Goal: Find specific page/section: Find specific page/section

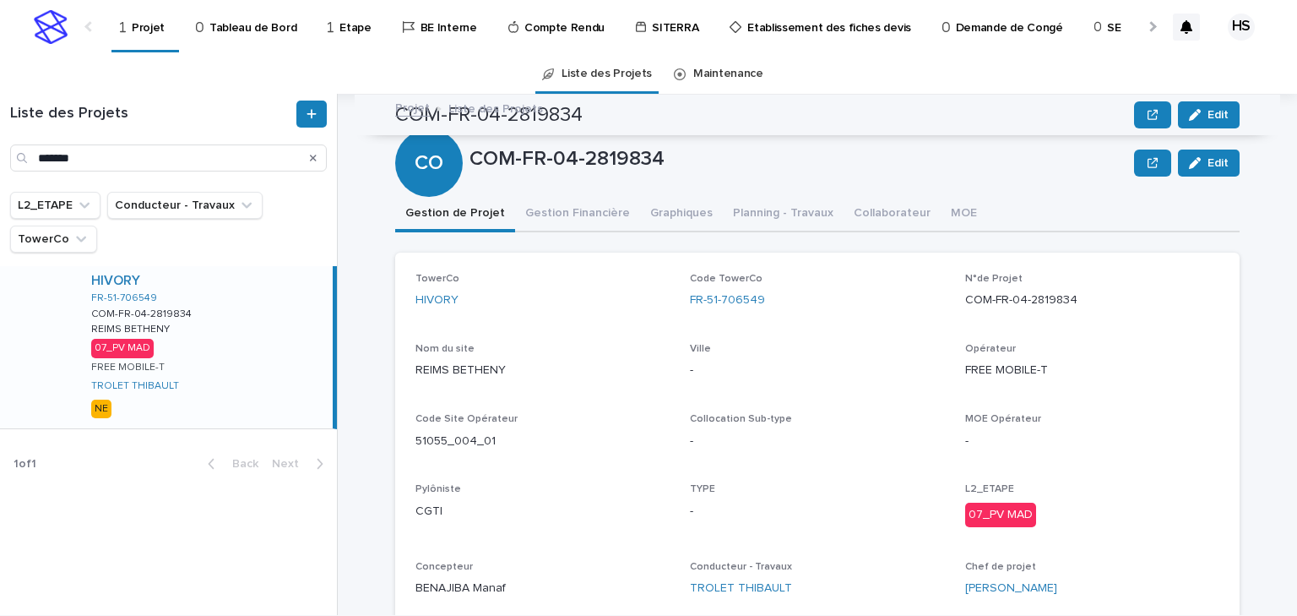
scroll to position [135, 0]
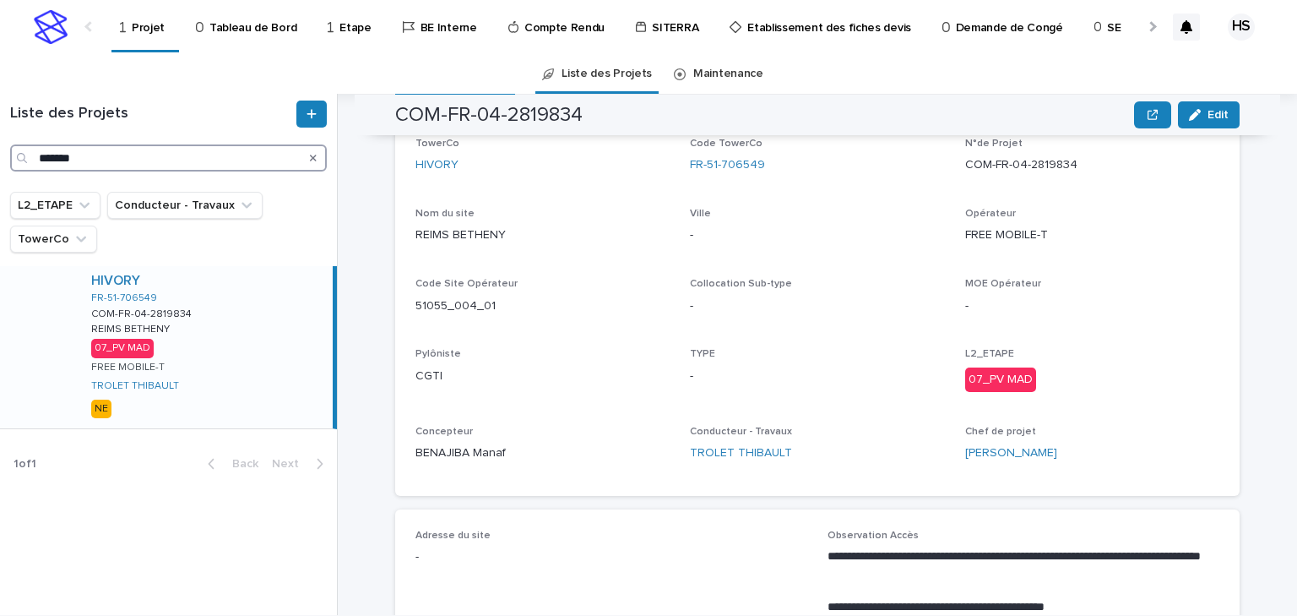
click at [106, 161] on input "*******" at bounding box center [168, 157] width 317 height 27
drag, startPoint x: 106, startPoint y: 158, endPoint x: -117, endPoint y: 152, distance: 223.0
click at [0, 152] on html "Projet Tableau de Bord Etape BE Interne Compte Rendu SITERRA Etablissement des …" at bounding box center [648, 308] width 1297 height 616
paste input "Search"
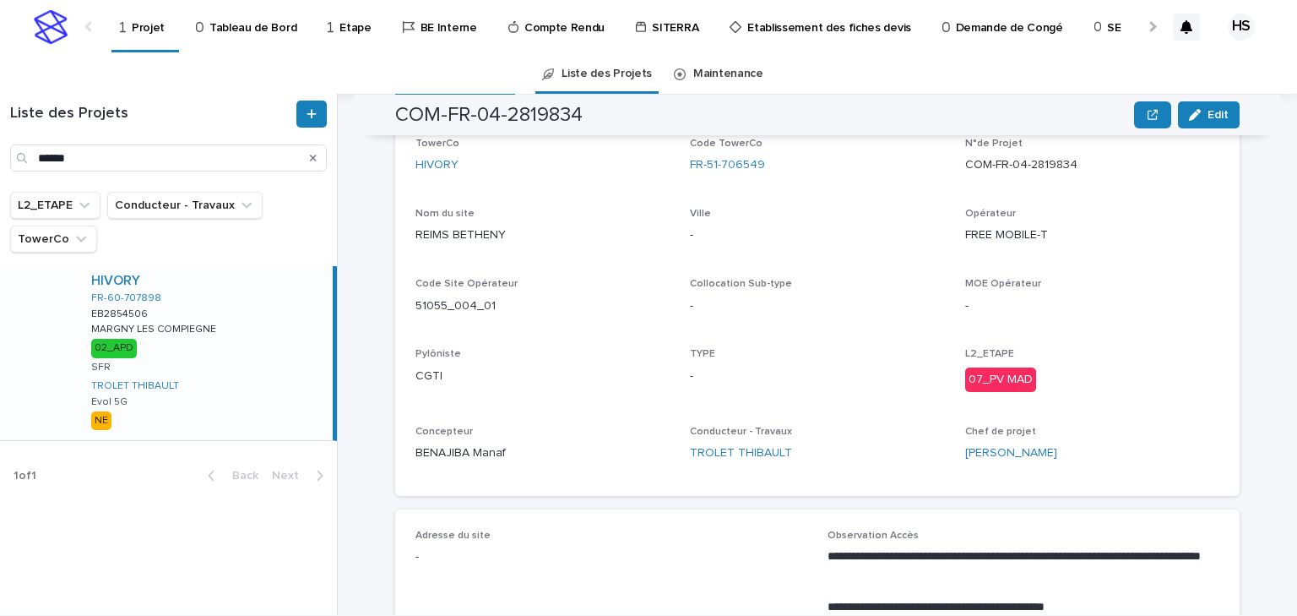
click at [209, 354] on div "HIVORY FR-60-707898 EB2854506 EB2854506 MARGNY LES COMPIEGNE MARGNY LES COMPIEG…" at bounding box center [205, 353] width 255 height 174
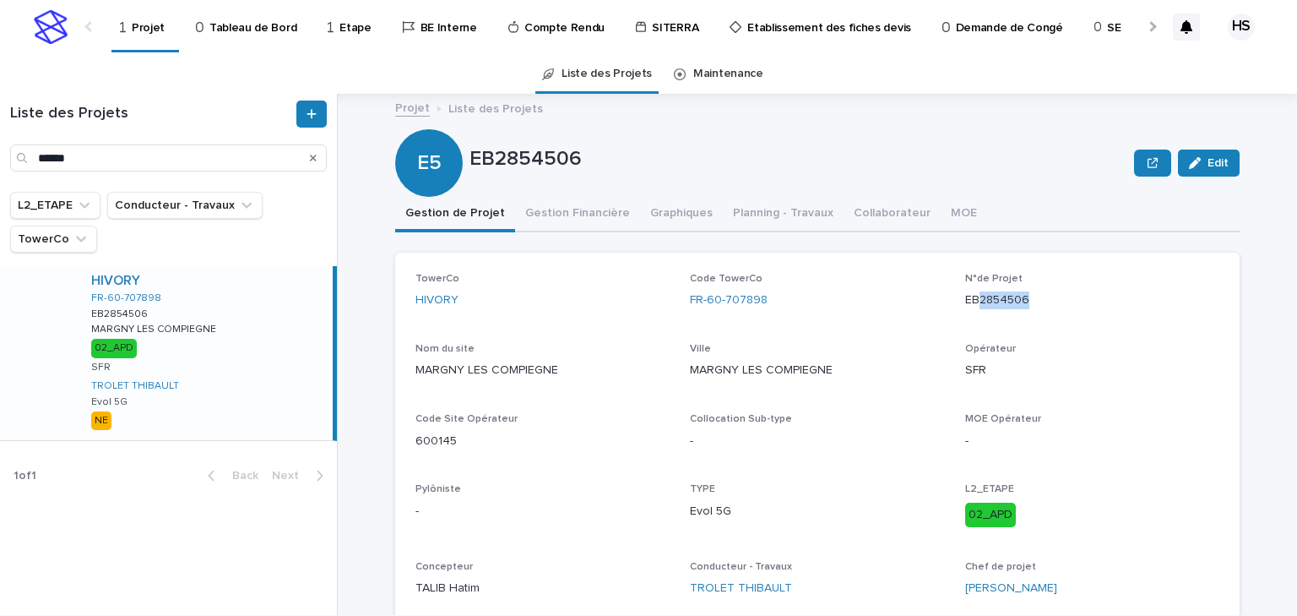
drag, startPoint x: 1050, startPoint y: 288, endPoint x: 972, endPoint y: 307, distance: 80.1
click at [972, 307] on div "EB2854506" at bounding box center [1092, 298] width 254 height 21
copy p "2854506"
click at [594, 358] on div "MARGNY LES COMPIEGNE" at bounding box center [542, 368] width 254 height 21
click at [1039, 304] on p "EB2854506" at bounding box center [1092, 300] width 254 height 18
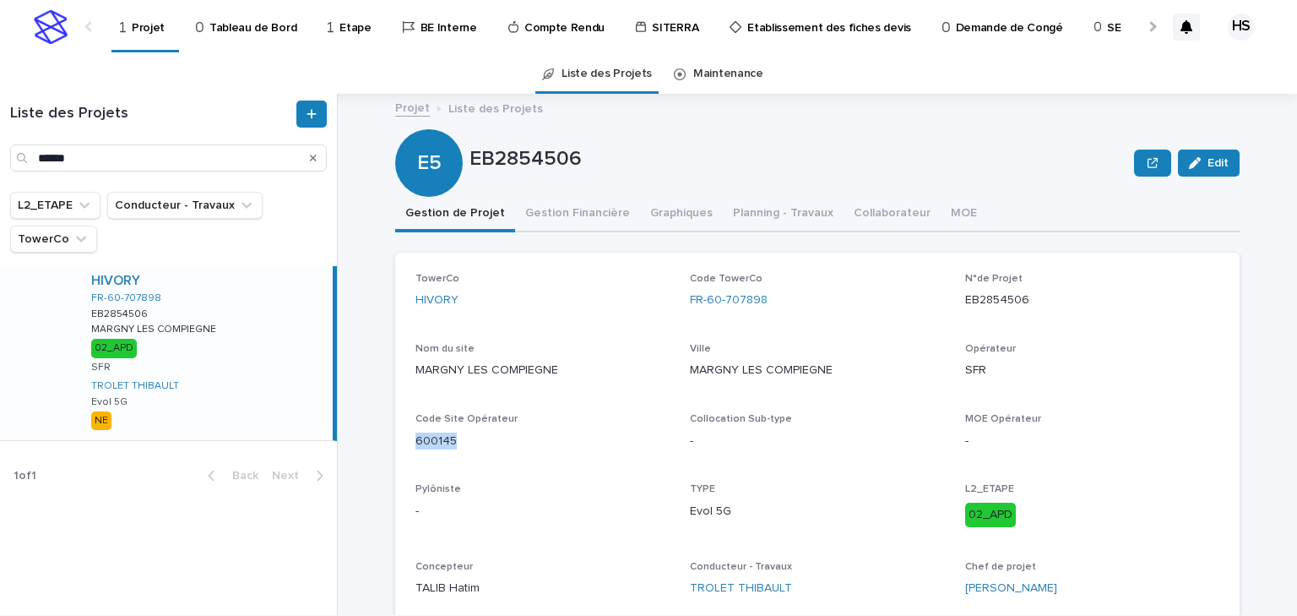
drag, startPoint x: 451, startPoint y: 439, endPoint x: 399, endPoint y: 439, distance: 51.5
click at [399, 439] on div "TowerCo HIVORY Code TowerCo FR-60-707898 N°de Projet EB2854506 Nom du site MARG…" at bounding box center [817, 441] width 844 height 378
copy p "600145"
click at [161, 161] on input "******" at bounding box center [168, 157] width 317 height 27
drag, startPoint x: 149, startPoint y: 162, endPoint x: -81, endPoint y: 151, distance: 230.8
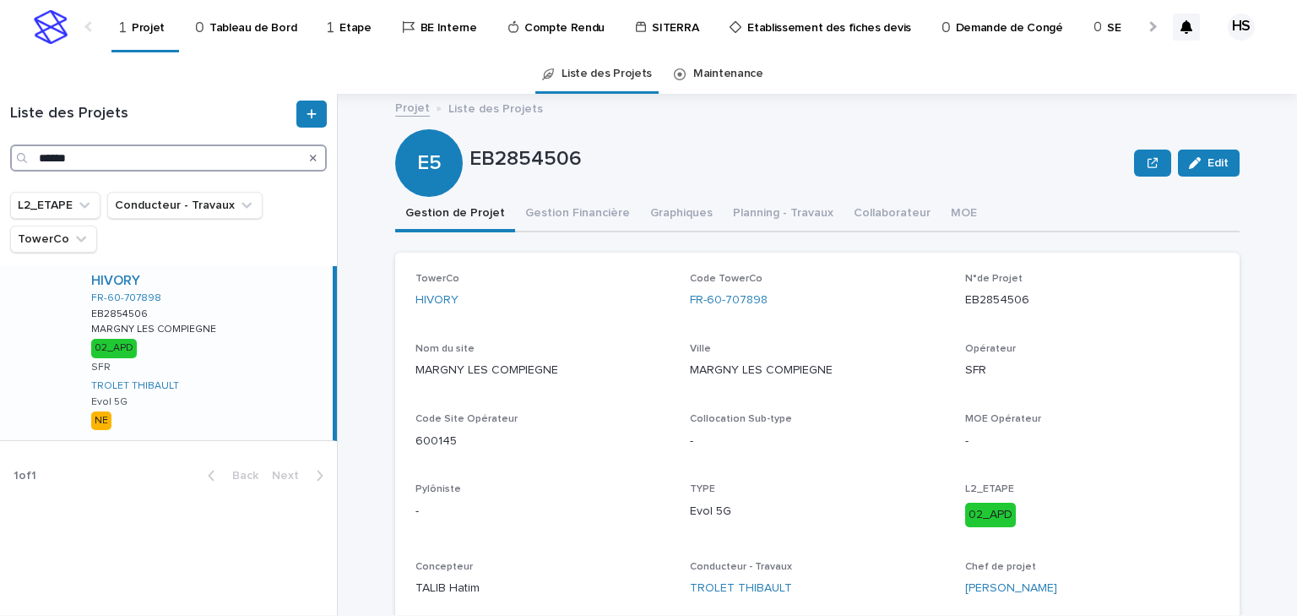
click at [0, 151] on html "Projet Tableau de Bord Etape BE Interne Compte Rendu SITERRA Etablissement des …" at bounding box center [648, 308] width 1297 height 616
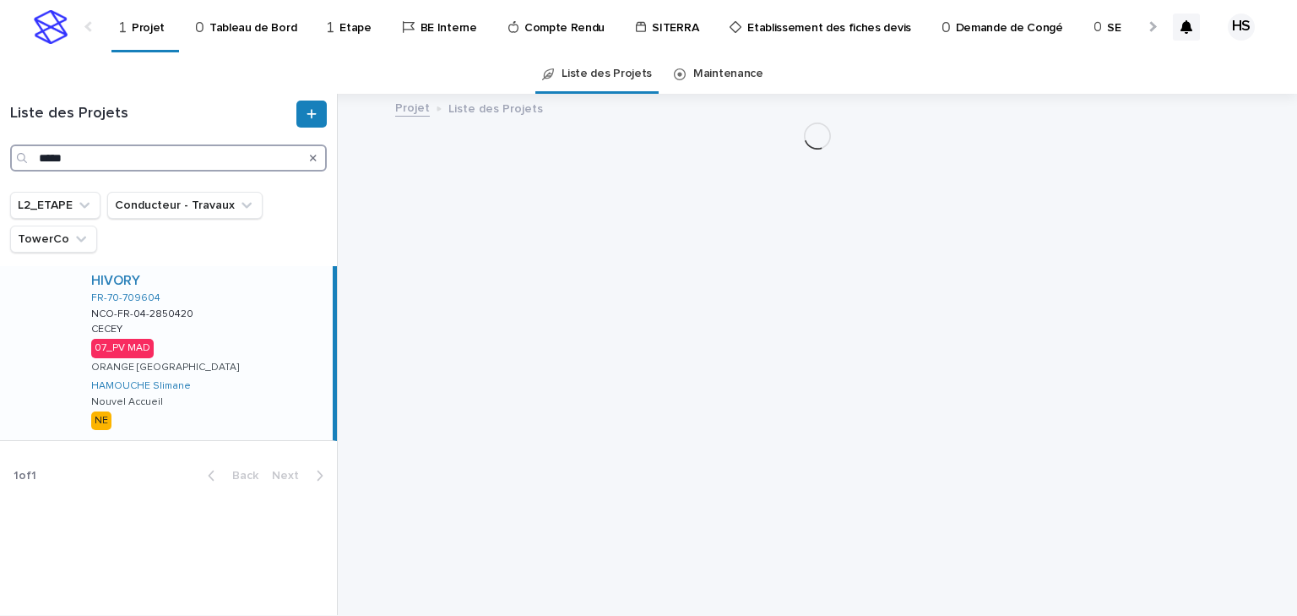
type input "*****"
click at [216, 365] on div "HIVORY FR-70-709604 NCO-FR-04-2850420 NCO-FR-04-2850420 [PERSON_NAME] 07_PV MAD…" at bounding box center [205, 353] width 255 height 174
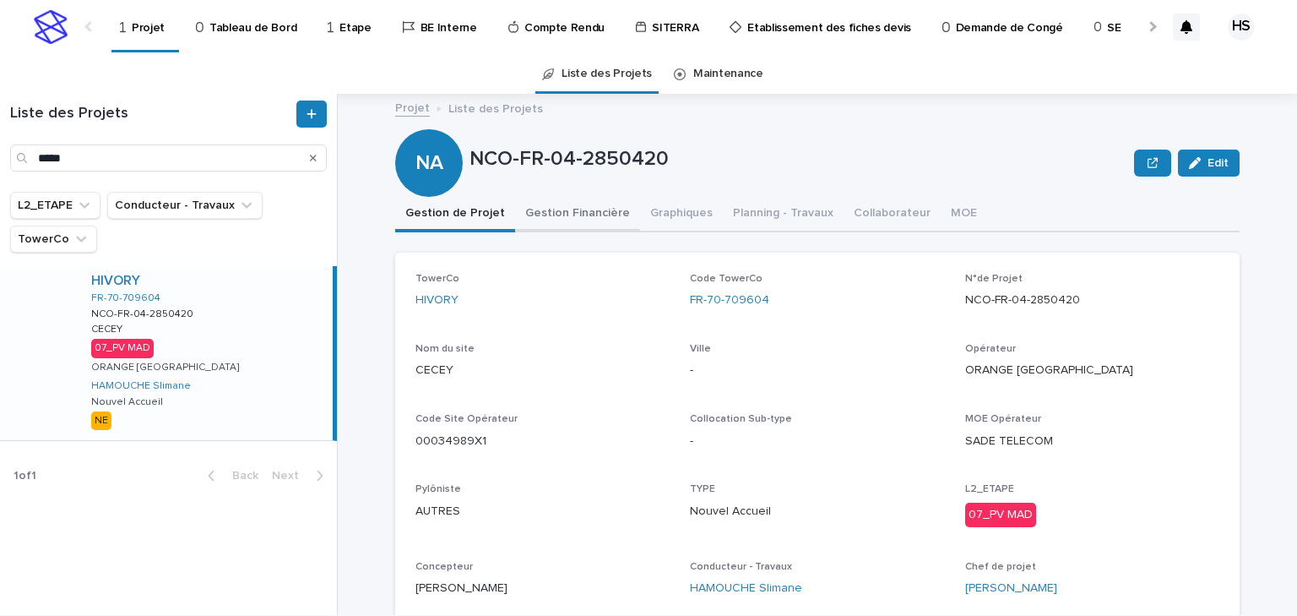
click at [555, 225] on button "Gestion Financière" at bounding box center [577, 214] width 125 height 35
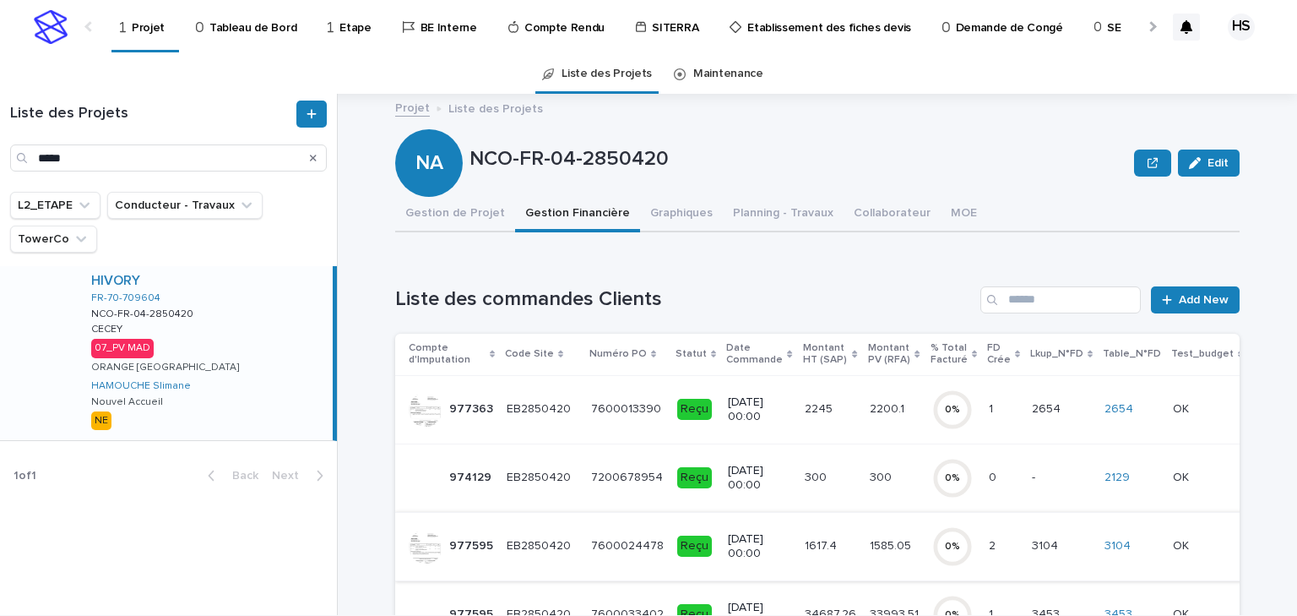
scroll to position [203, 0]
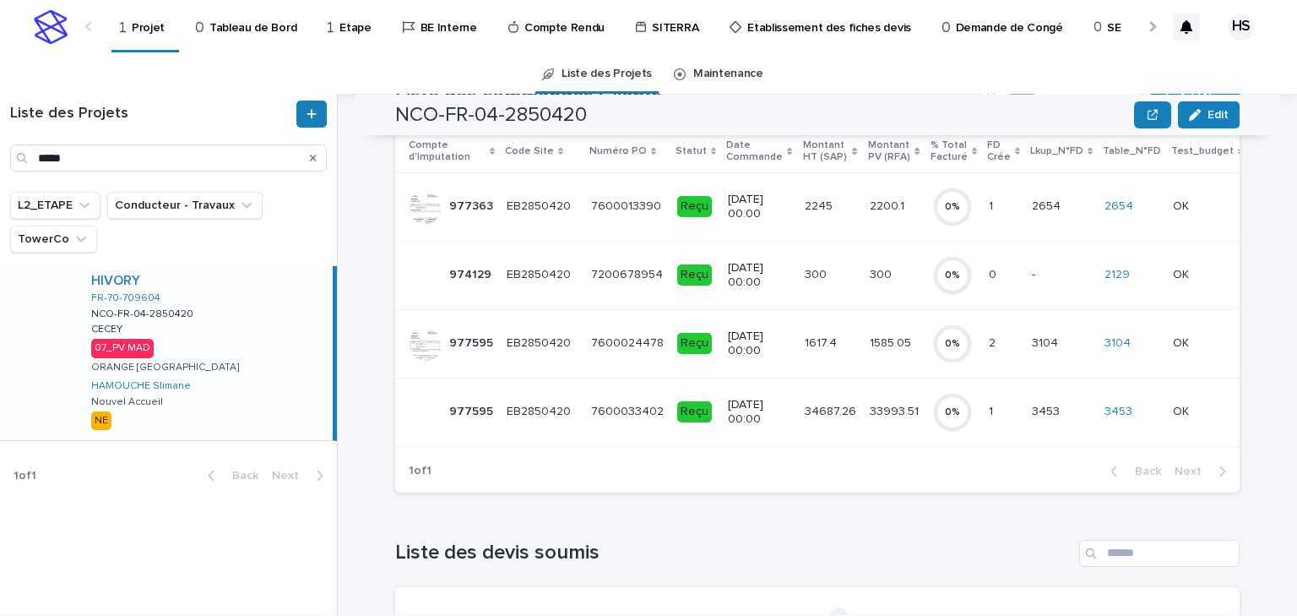
click at [871, 412] on p "33993.51" at bounding box center [896, 410] width 52 height 18
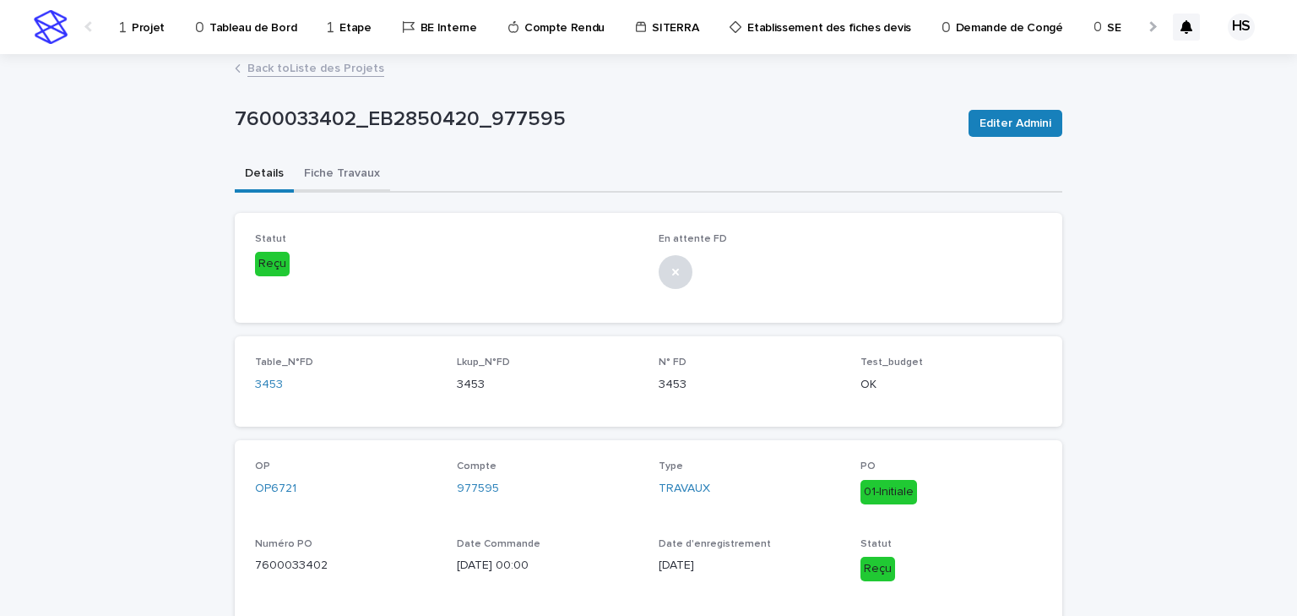
click at [348, 178] on button "Fiche Travaux" at bounding box center [342, 174] width 96 height 35
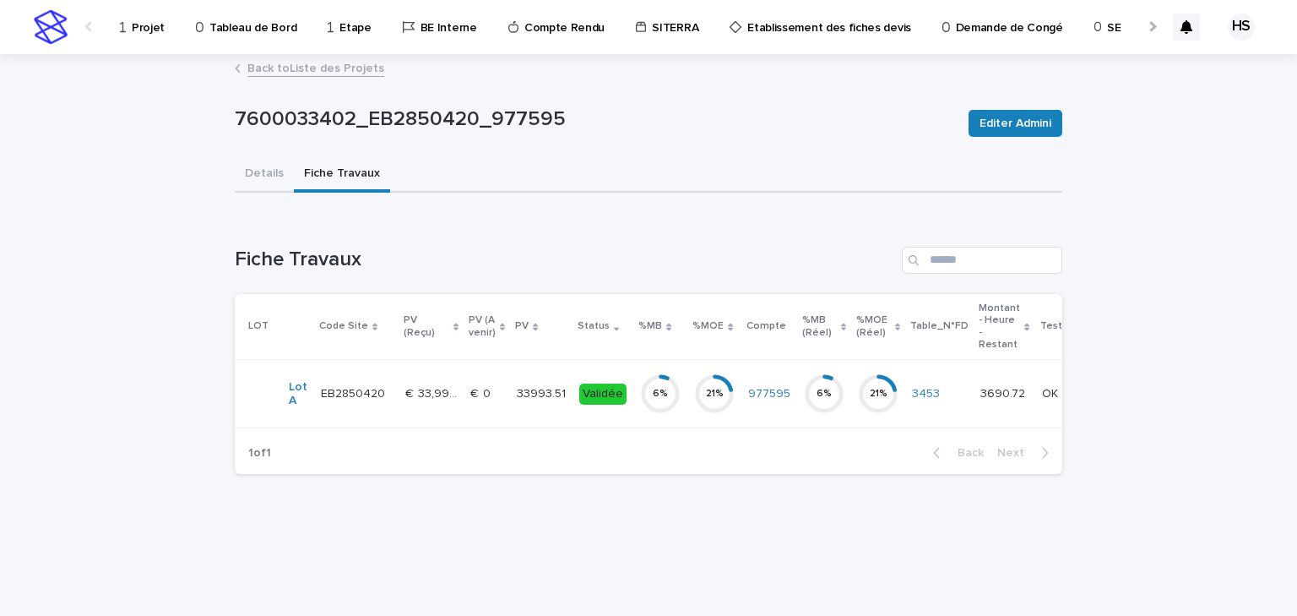
click at [470, 389] on p "€  0" at bounding box center [482, 392] width 24 height 18
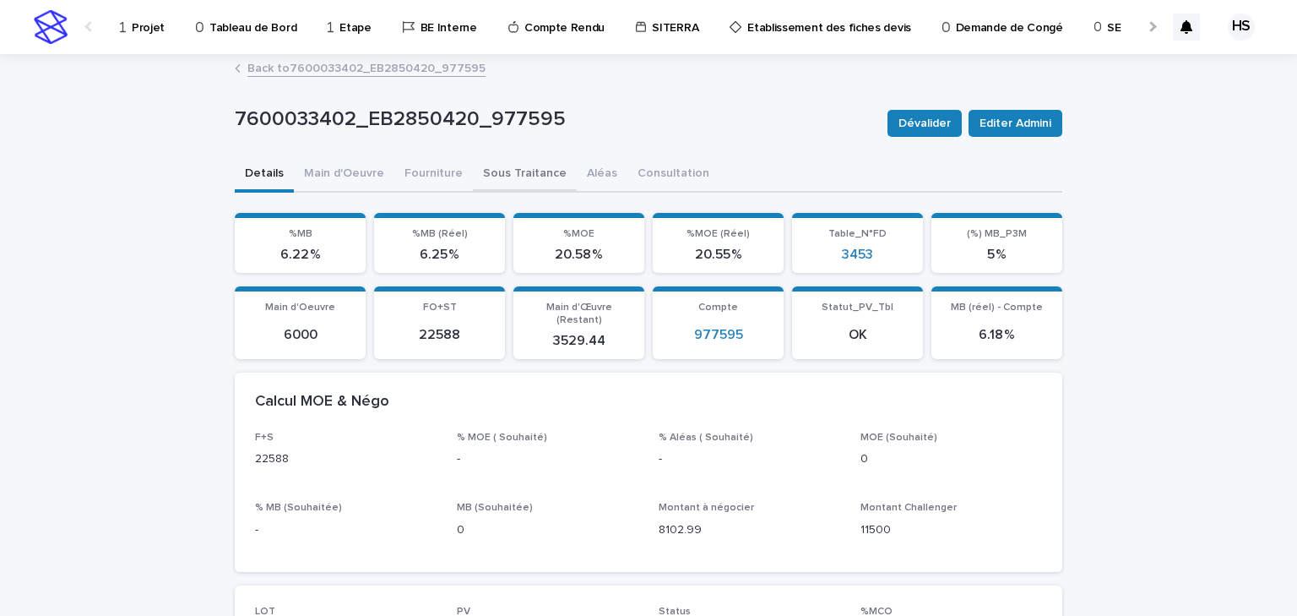
click at [509, 183] on button "Sous Traitance" at bounding box center [525, 174] width 104 height 35
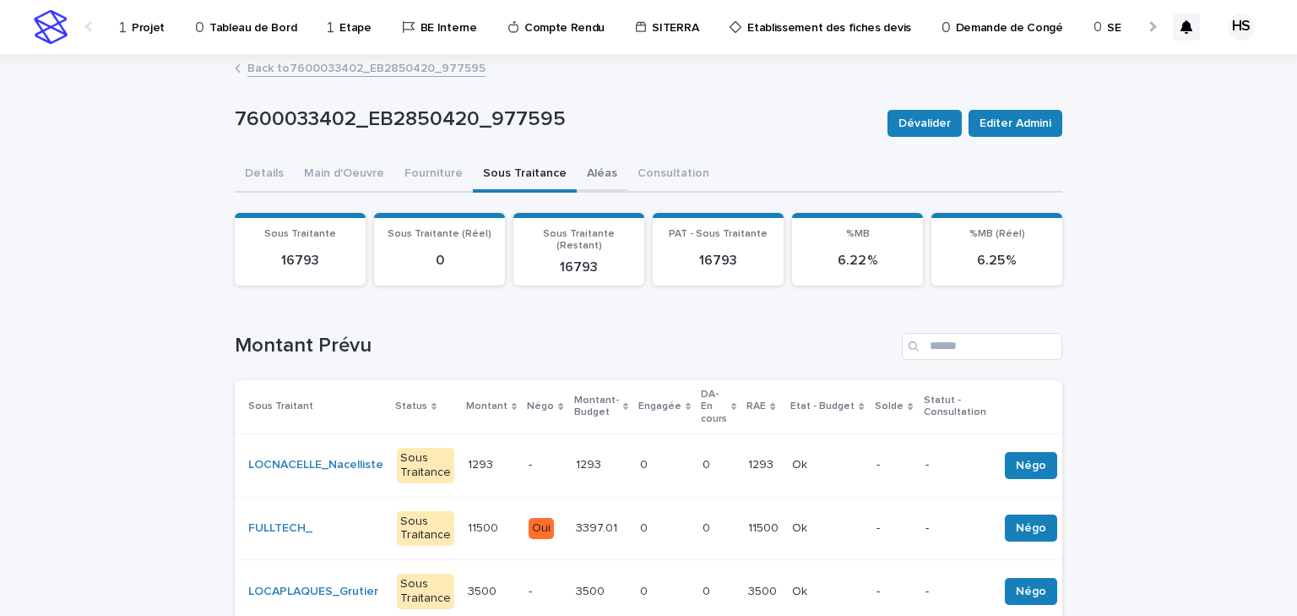
click at [577, 174] on button "Aléas" at bounding box center [602, 174] width 51 height 35
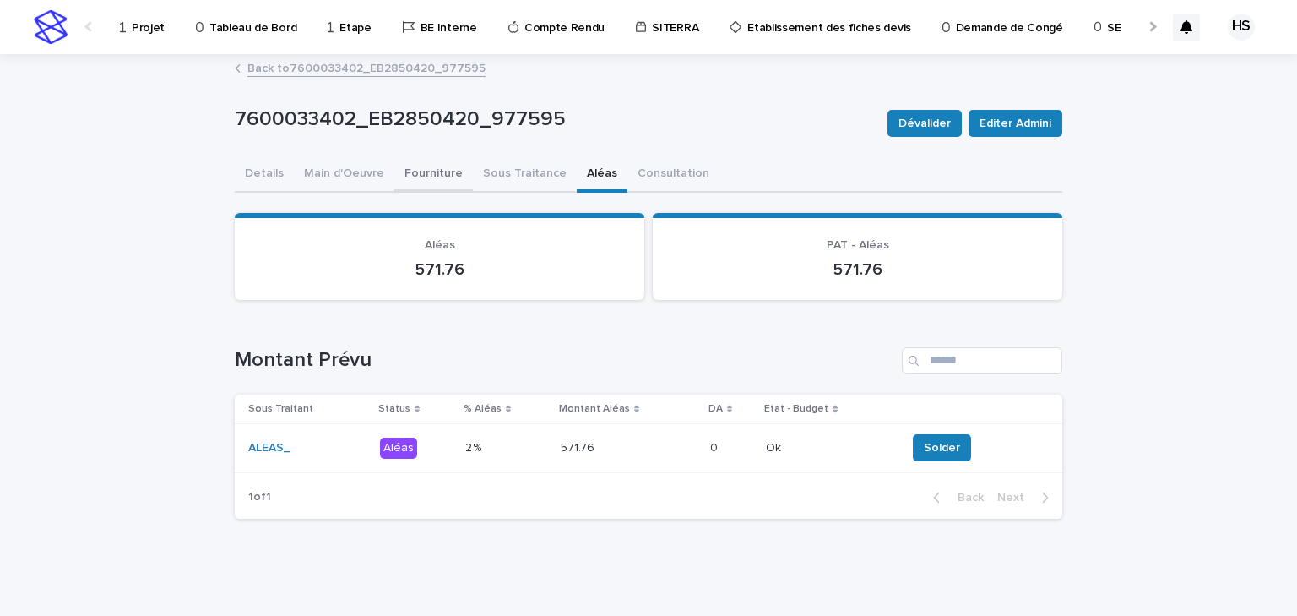
click at [448, 176] on button "Fourniture" at bounding box center [433, 174] width 79 height 35
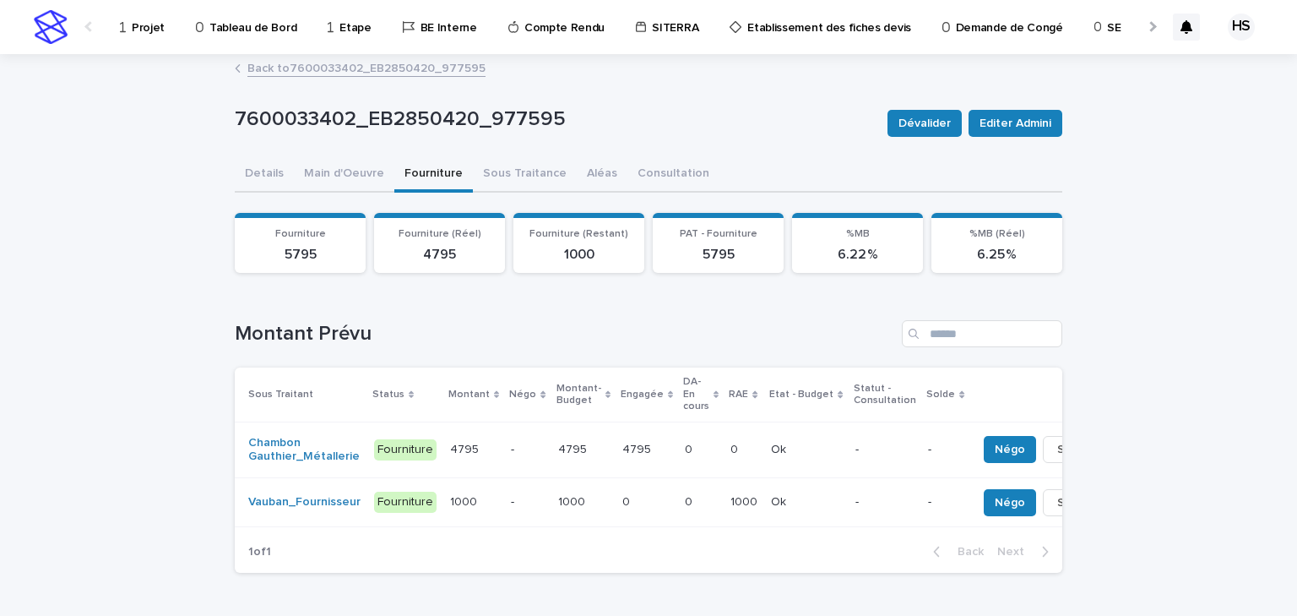
scroll to position [68, 0]
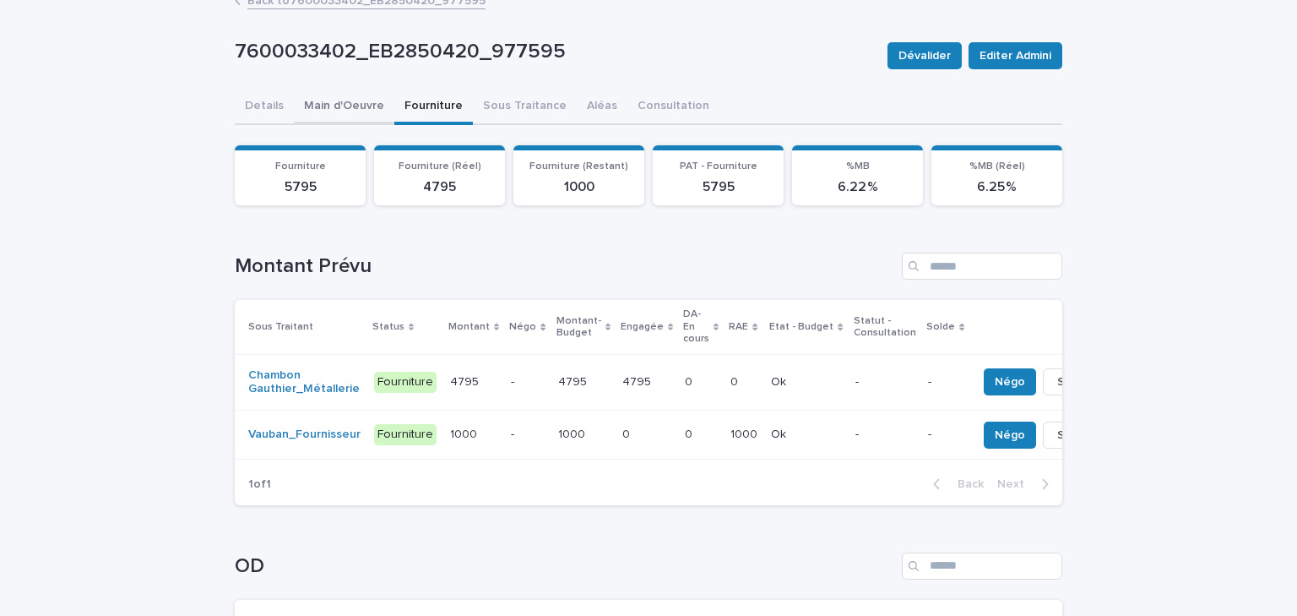
click at [340, 106] on div "7600033402_EB2850420_977595 Dévalider Editer Admini 7600033402_EB2850420_977595…" at bounding box center [648, 397] width 827 height 819
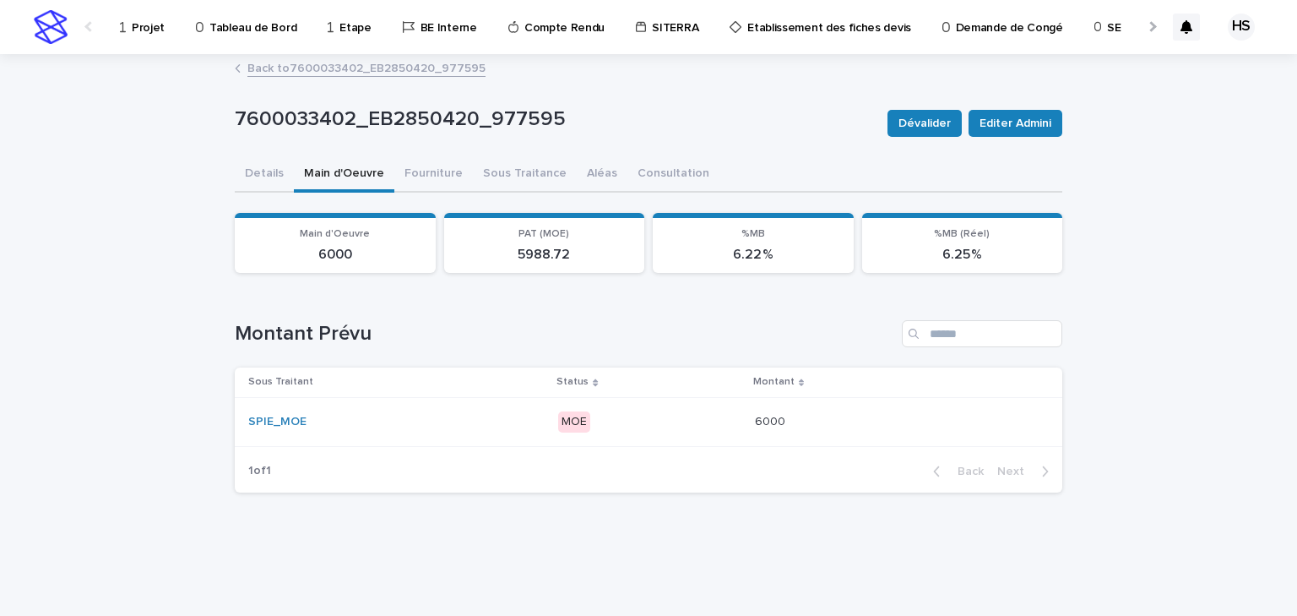
click at [478, 421] on div "SPIE_MOE" at bounding box center [396, 422] width 296 height 14
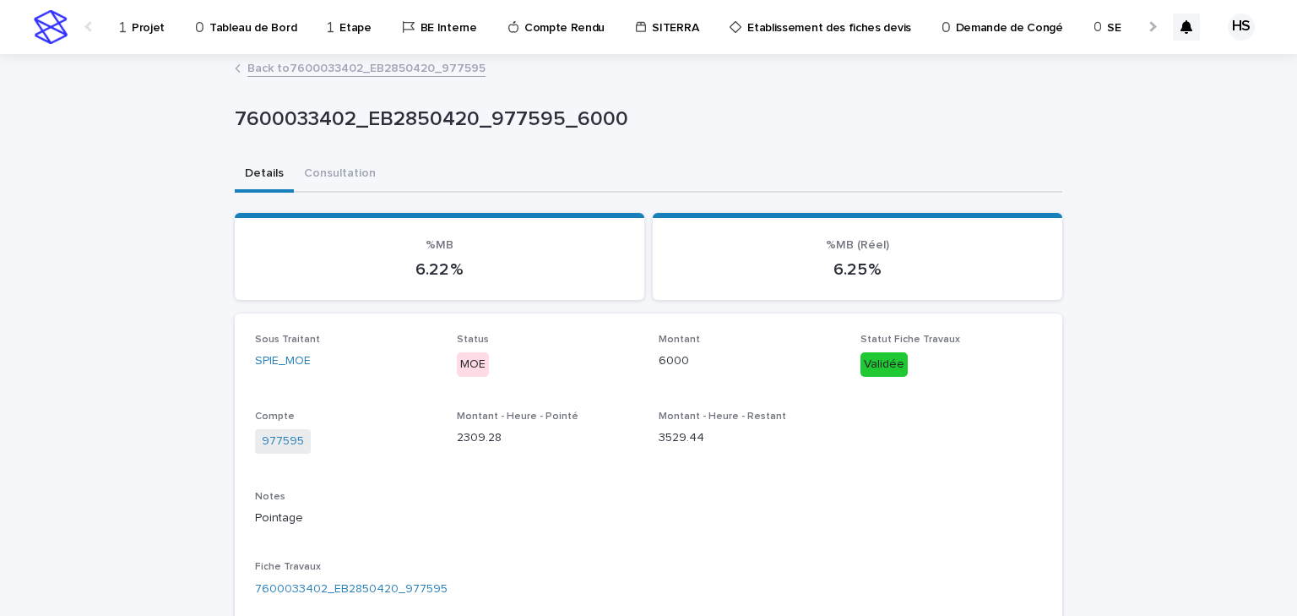
scroll to position [203, 0]
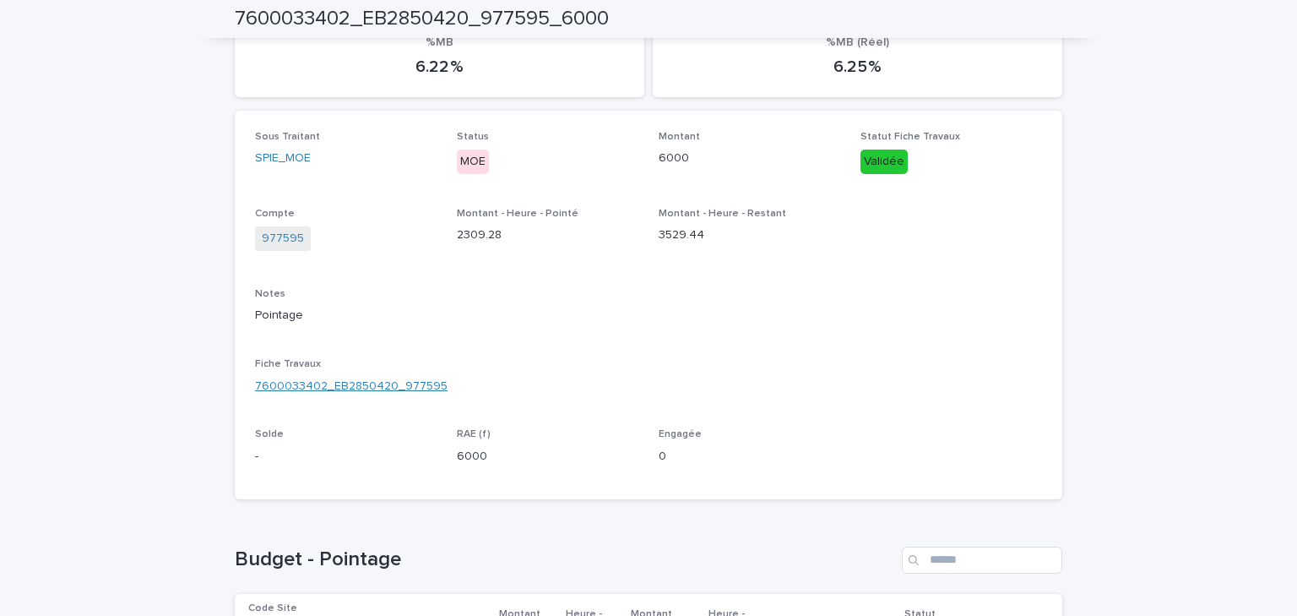
click at [415, 388] on link "7600033402_EB2850420_977595" at bounding box center [351, 386] width 193 height 18
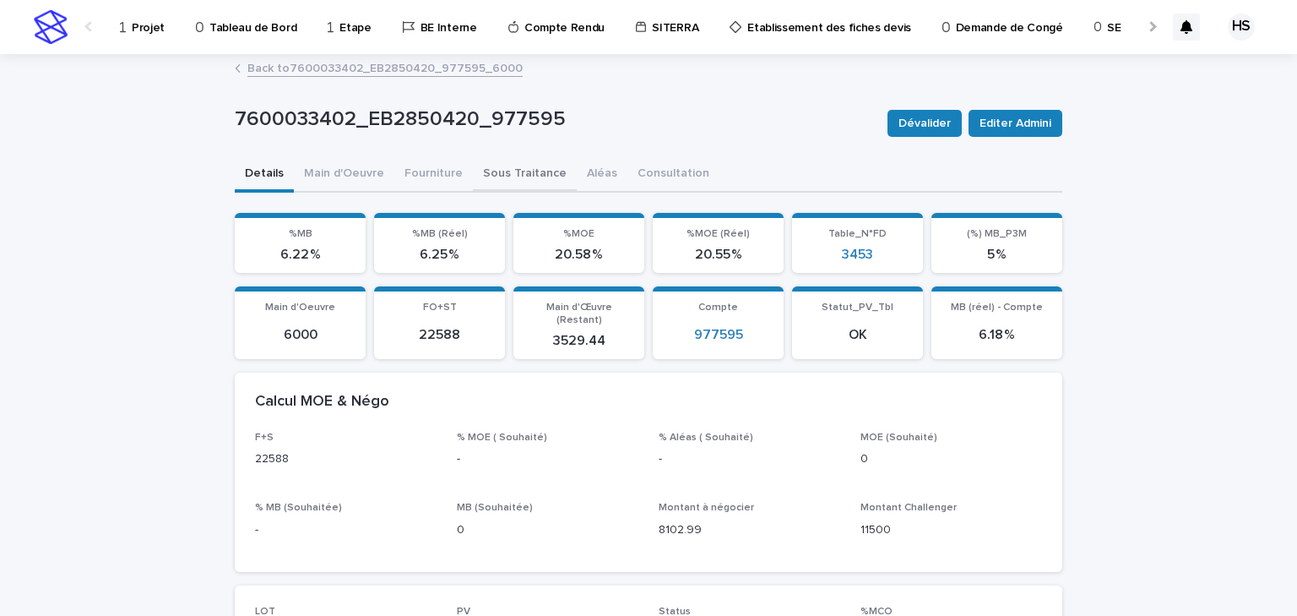
click at [517, 179] on button "Sous Traitance" at bounding box center [525, 174] width 104 height 35
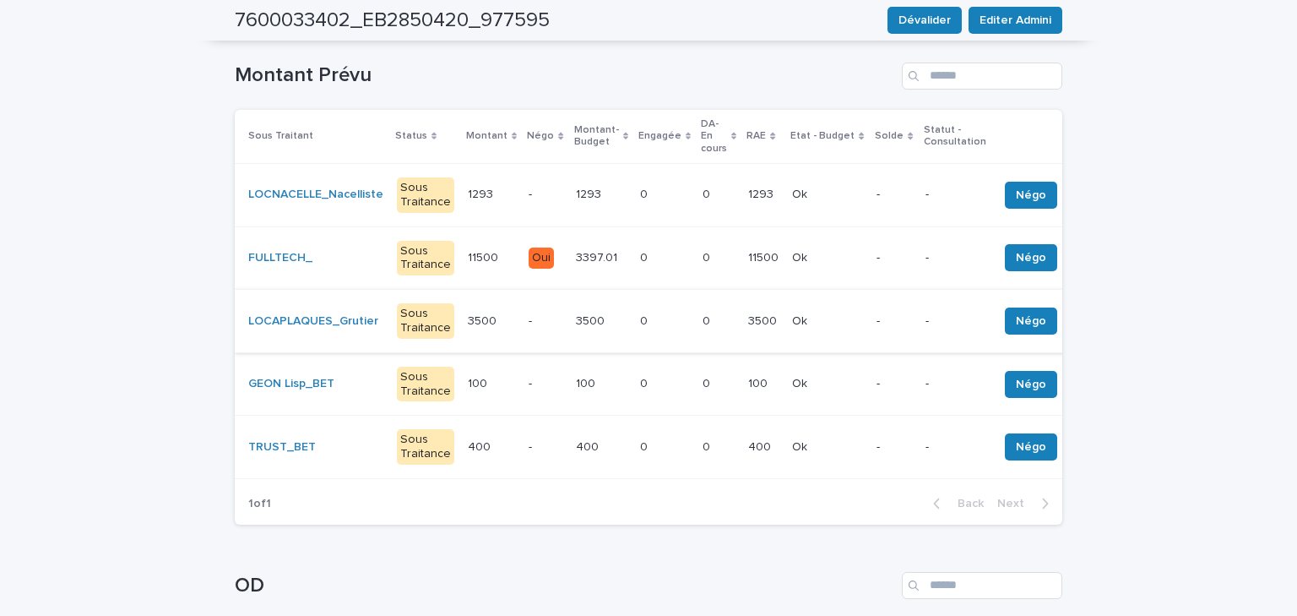
scroll to position [203, 0]
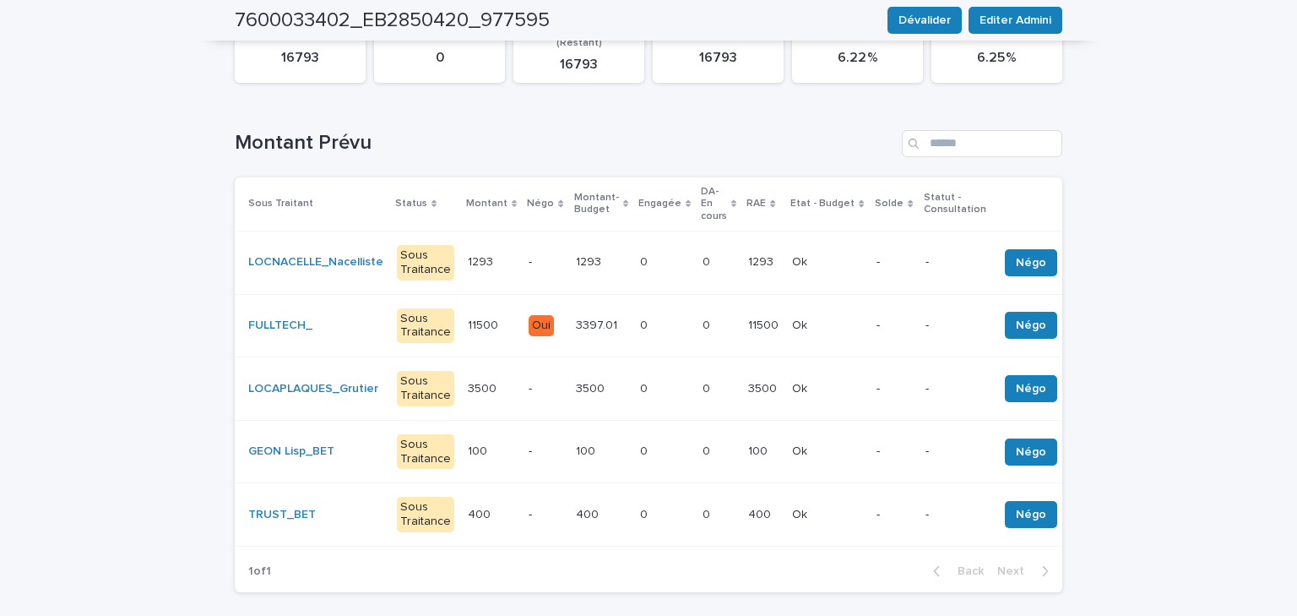
click at [464, 19] on h2 "7600033402_EB2850420_977595" at bounding box center [392, 20] width 315 height 24
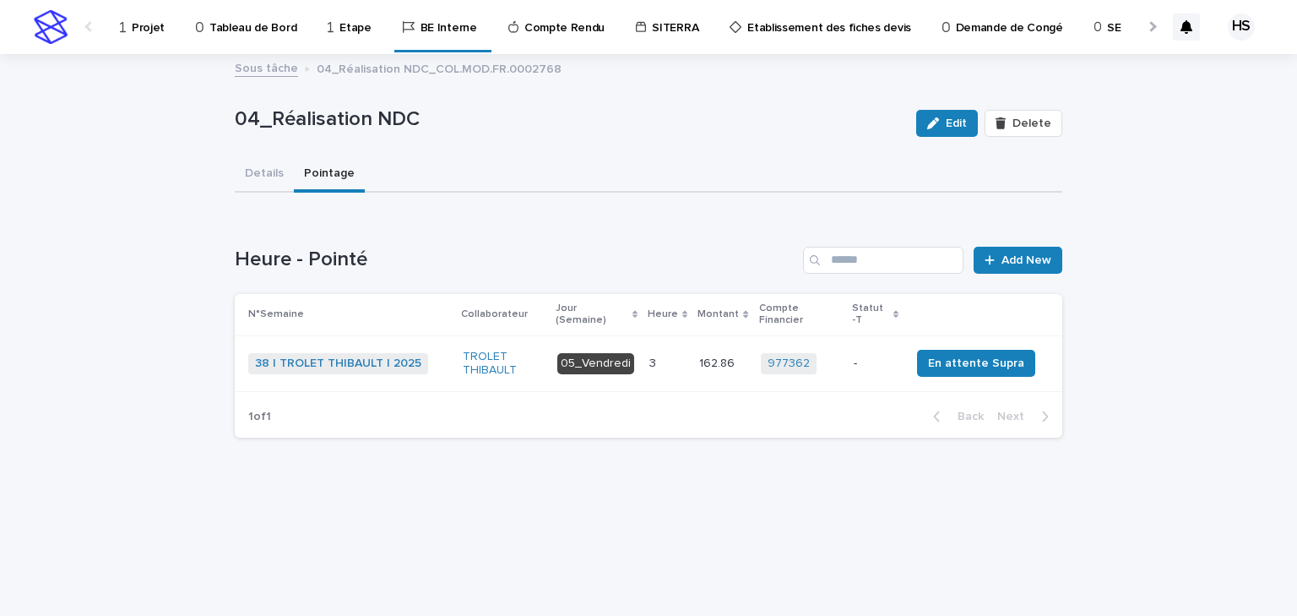
click at [144, 24] on p "Projet" at bounding box center [148, 17] width 33 height 35
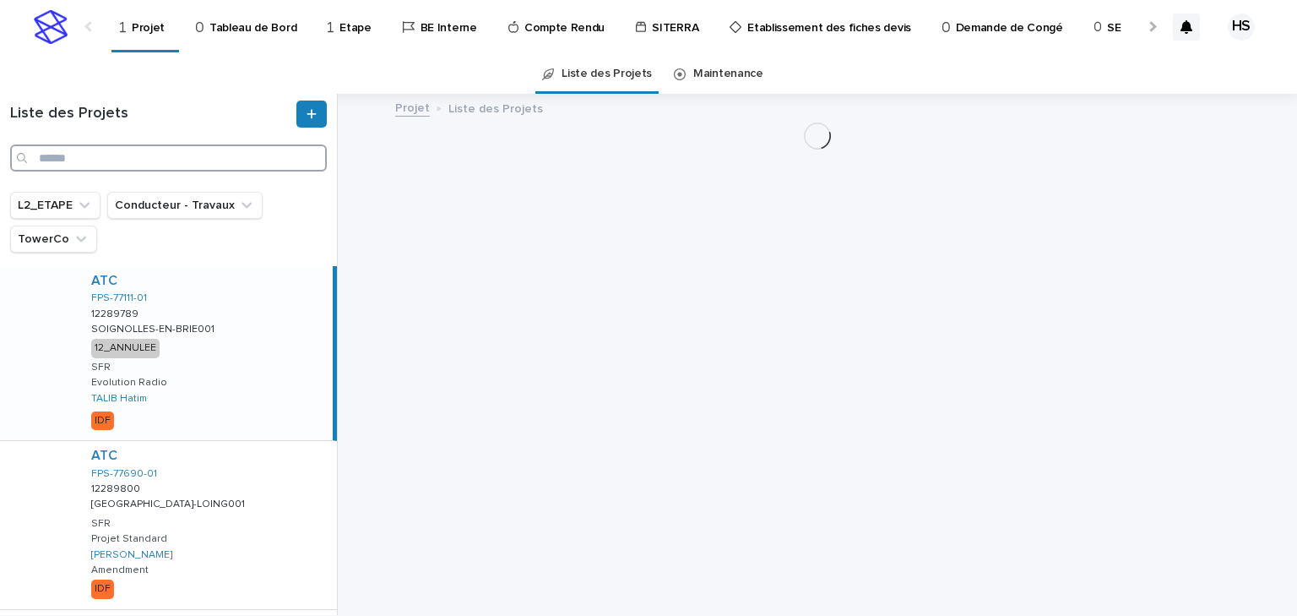
click at [170, 165] on input "Search" at bounding box center [168, 157] width 317 height 27
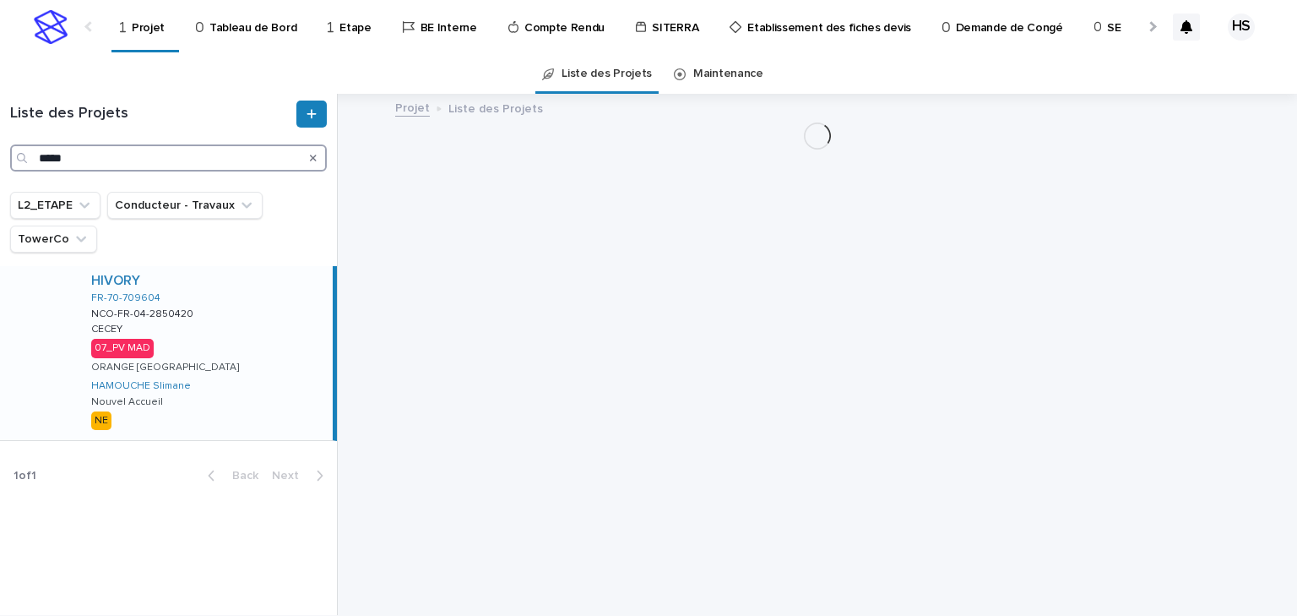
type input "*****"
click at [204, 348] on div "HIVORY FR-70-709604 NCO-FR-04-2850420 NCO-FR-04-2850420 [PERSON_NAME] 07_PV MAD…" at bounding box center [205, 353] width 255 height 174
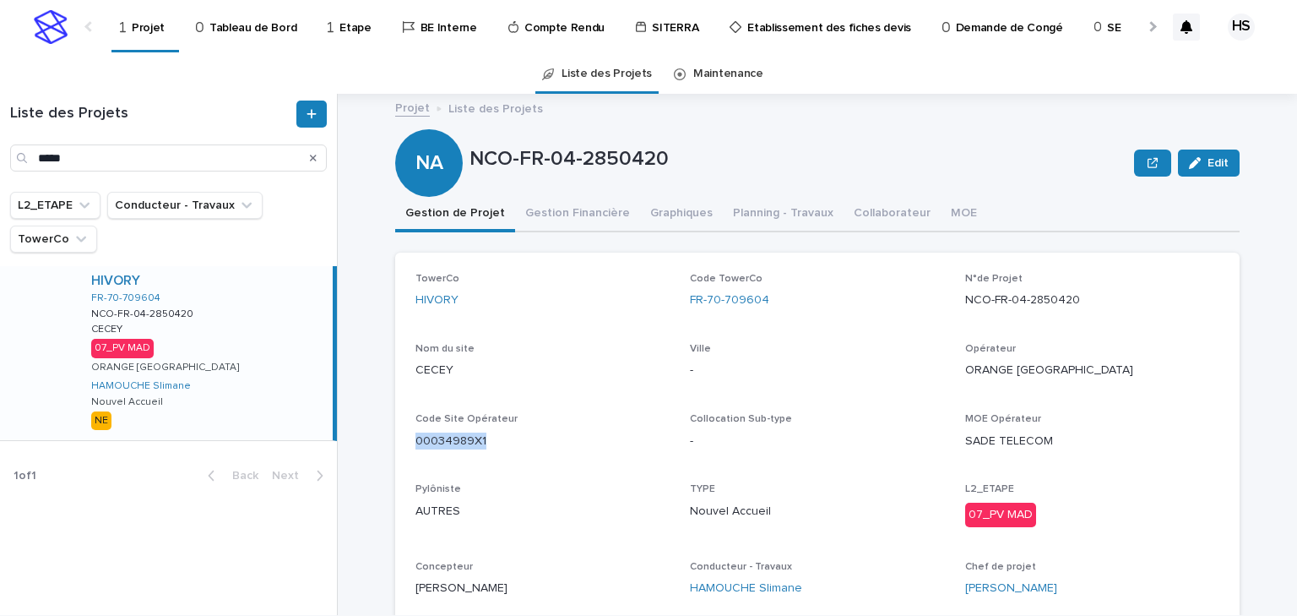
drag, startPoint x: 492, startPoint y: 442, endPoint x: 399, endPoint y: 447, distance: 93.8
click at [399, 447] on div "TowerCo HIVORY Code TowerCo FR-70-709604 N°de Projet NCO-FR-04-2850420 Nom du s…" at bounding box center [817, 441] width 844 height 378
copy p "00034989X1"
